Goal: Share content: Share content

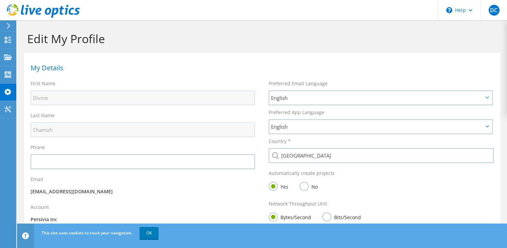
scroll to position [53, 0]
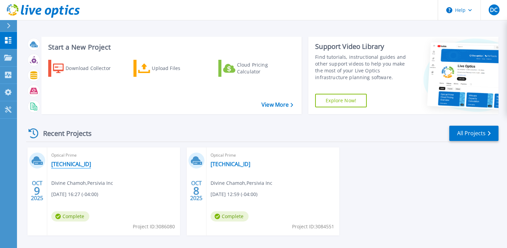
click at [71, 166] on link "10.84.150.50" at bounding box center [71, 164] width 40 height 7
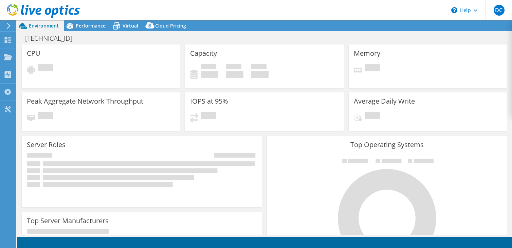
select select "USD"
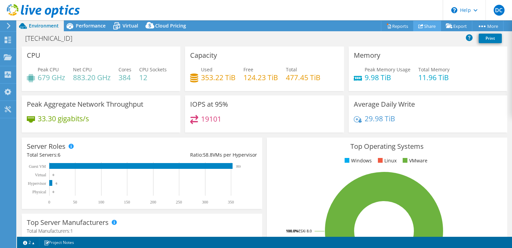
click at [424, 26] on link "Share" at bounding box center [427, 26] width 28 height 11
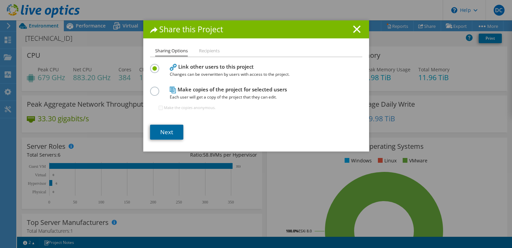
click at [161, 136] on link "Next" at bounding box center [166, 132] width 33 height 15
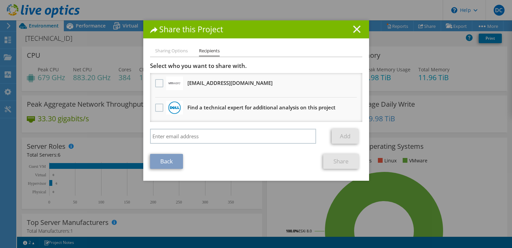
click at [354, 28] on icon at bounding box center [356, 28] width 7 height 7
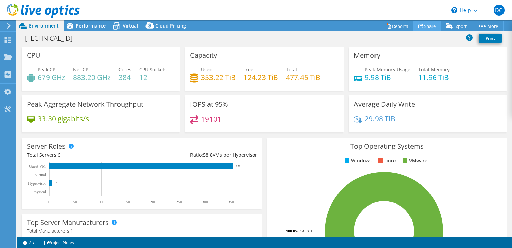
click at [423, 25] on link "Share" at bounding box center [427, 26] width 28 height 11
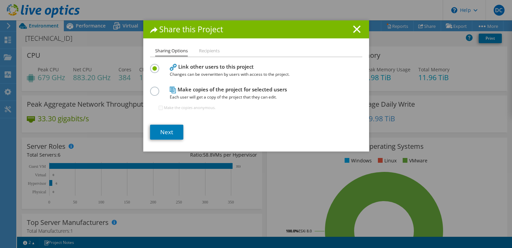
click at [153, 88] on label at bounding box center [156, 88] width 12 height 2
click at [0, 0] on input "radio" at bounding box center [0, 0] width 0 height 0
click at [162, 133] on link "Next" at bounding box center [166, 132] width 33 height 15
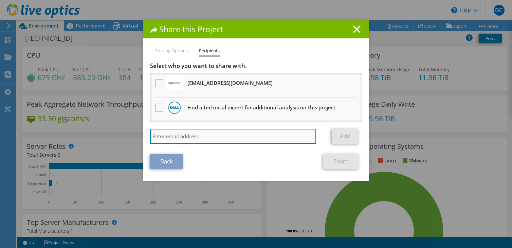
click at [171, 135] on input "search" at bounding box center [233, 136] width 166 height 15
click at [186, 135] on input "search" at bounding box center [233, 136] width 166 height 15
paste input "[EMAIL_ADDRESS][PERSON_NAME][DOMAIN_NAME]"
type input "[EMAIL_ADDRESS][PERSON_NAME][DOMAIN_NAME]"
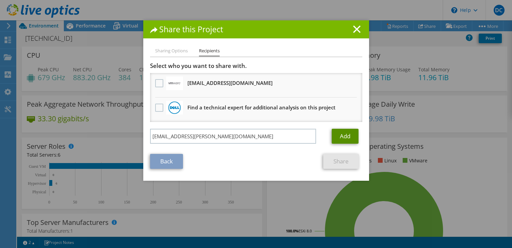
click at [342, 136] on link "Add" at bounding box center [345, 136] width 27 height 15
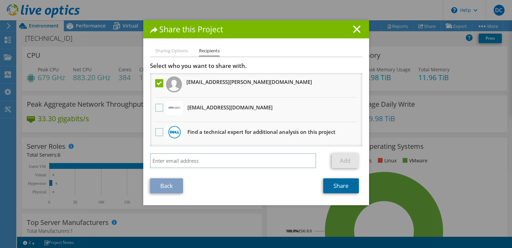
click at [338, 186] on link "Share" at bounding box center [341, 185] width 36 height 15
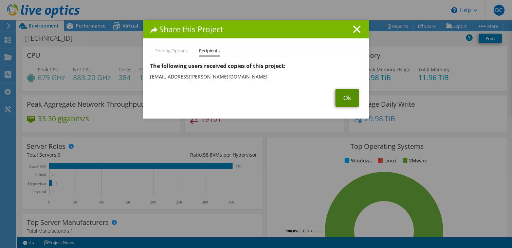
click at [343, 99] on link "Ok" at bounding box center [346, 98] width 23 height 18
